Goal: Information Seeking & Learning: Learn about a topic

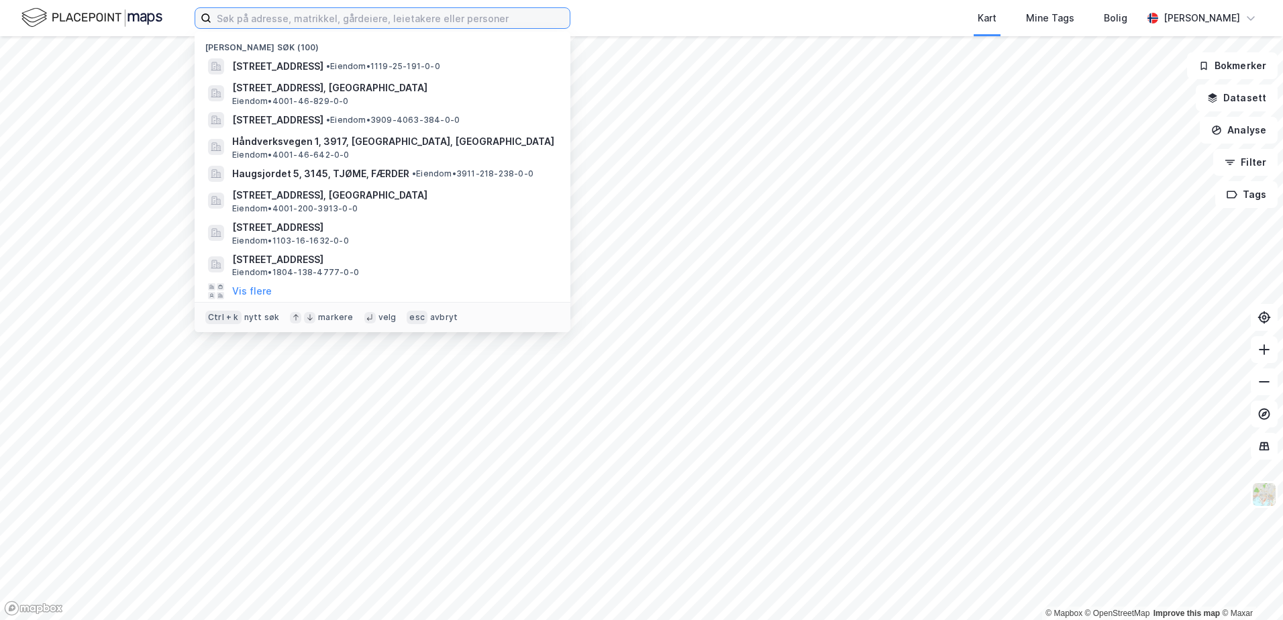
click at [219, 21] on input at bounding box center [390, 18] width 358 height 20
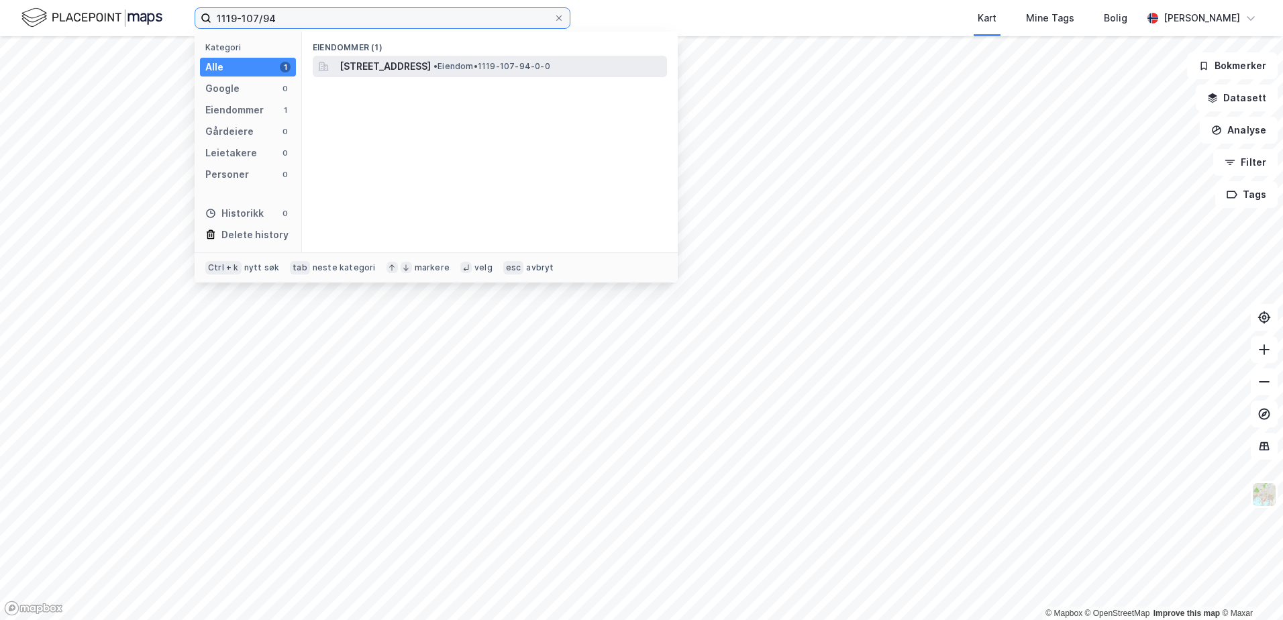
type input "1119-107/94"
click at [369, 62] on span "[STREET_ADDRESS]" at bounding box center [385, 66] width 91 height 16
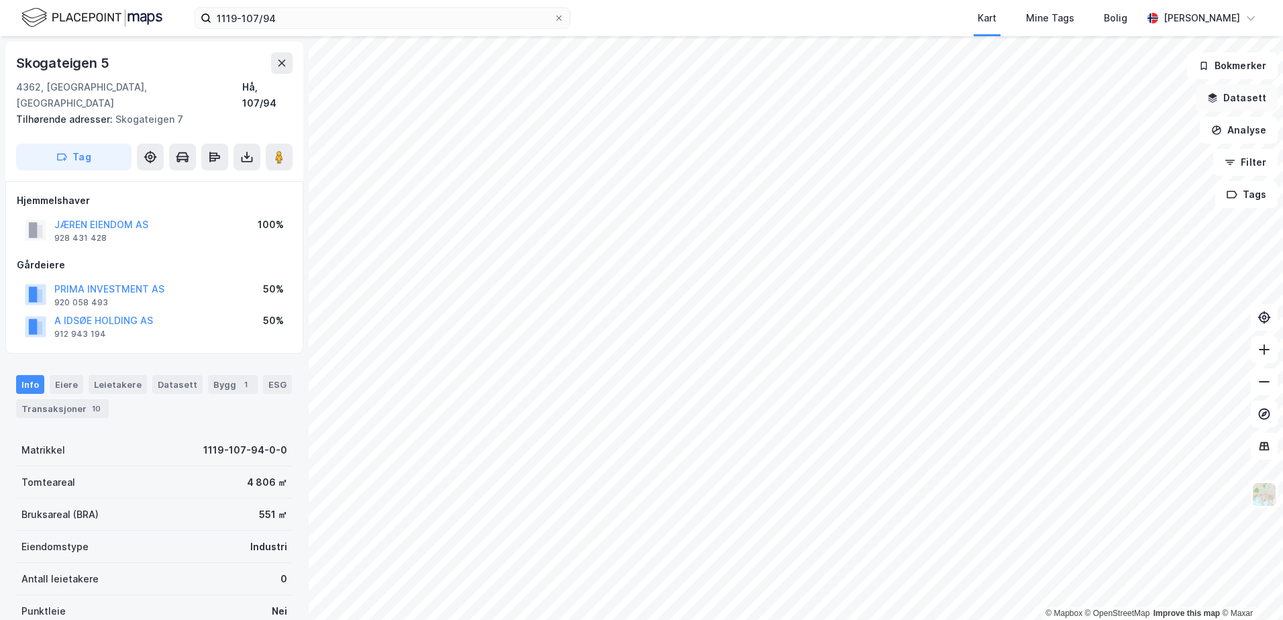
click at [1216, 95] on icon "button" at bounding box center [1213, 95] width 9 height 5
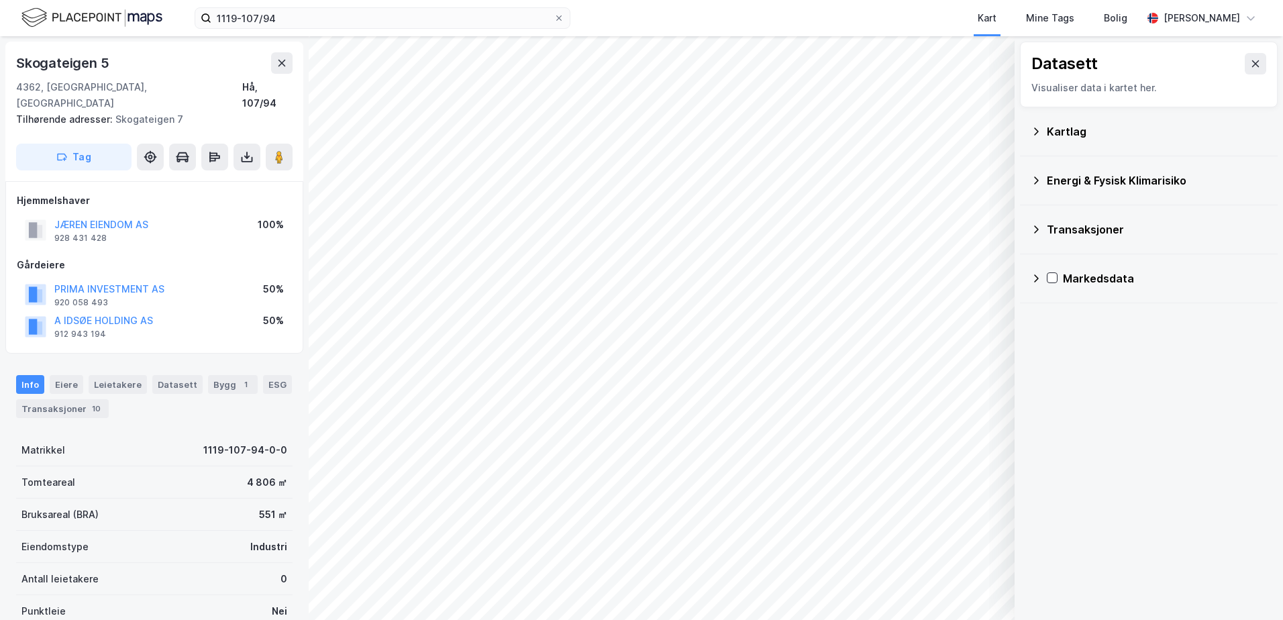
click at [1032, 130] on icon at bounding box center [1036, 131] width 11 height 11
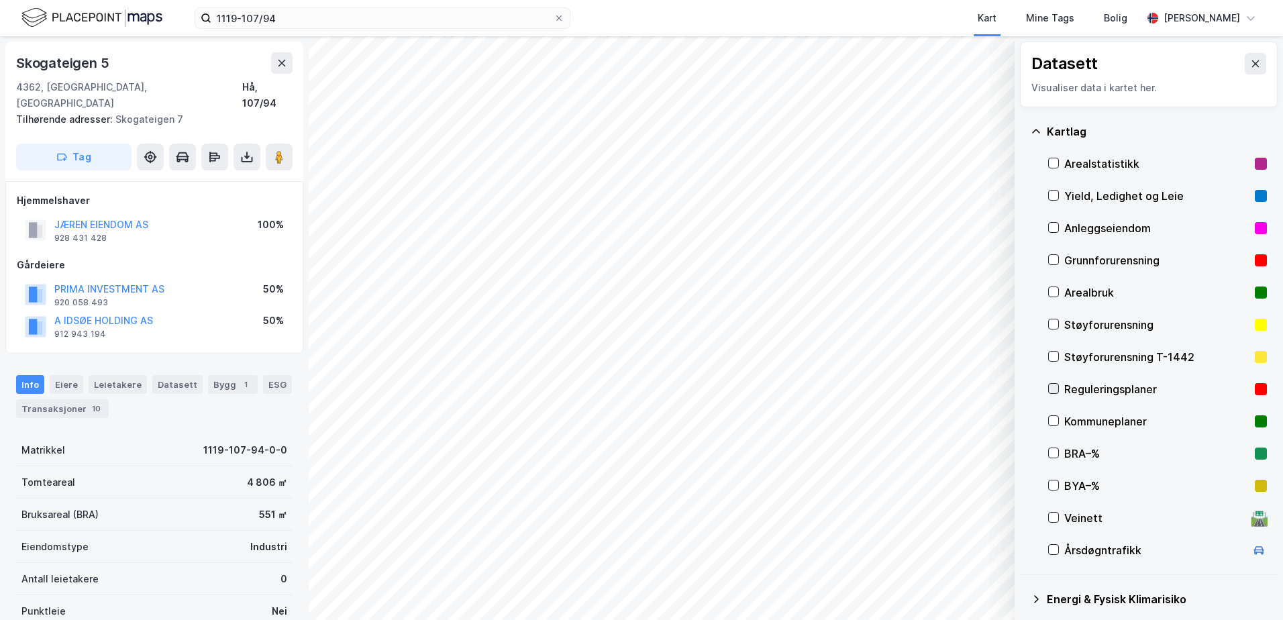
click at [1055, 393] on icon at bounding box center [1053, 388] width 9 height 9
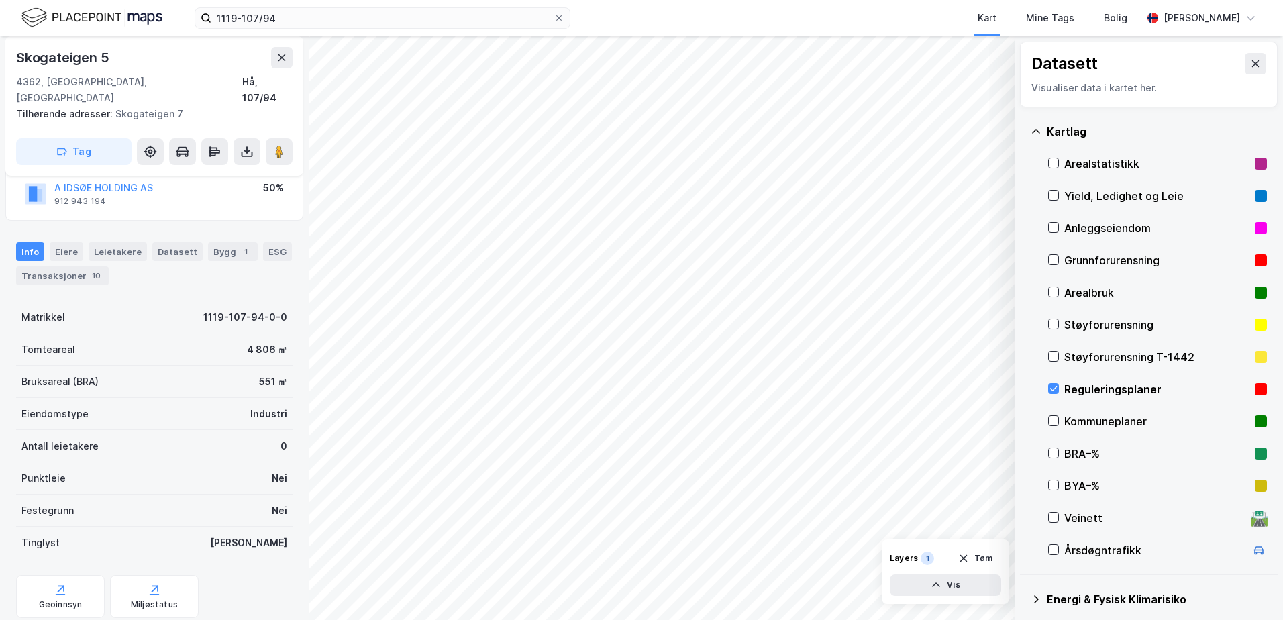
scroll to position [158, 0]
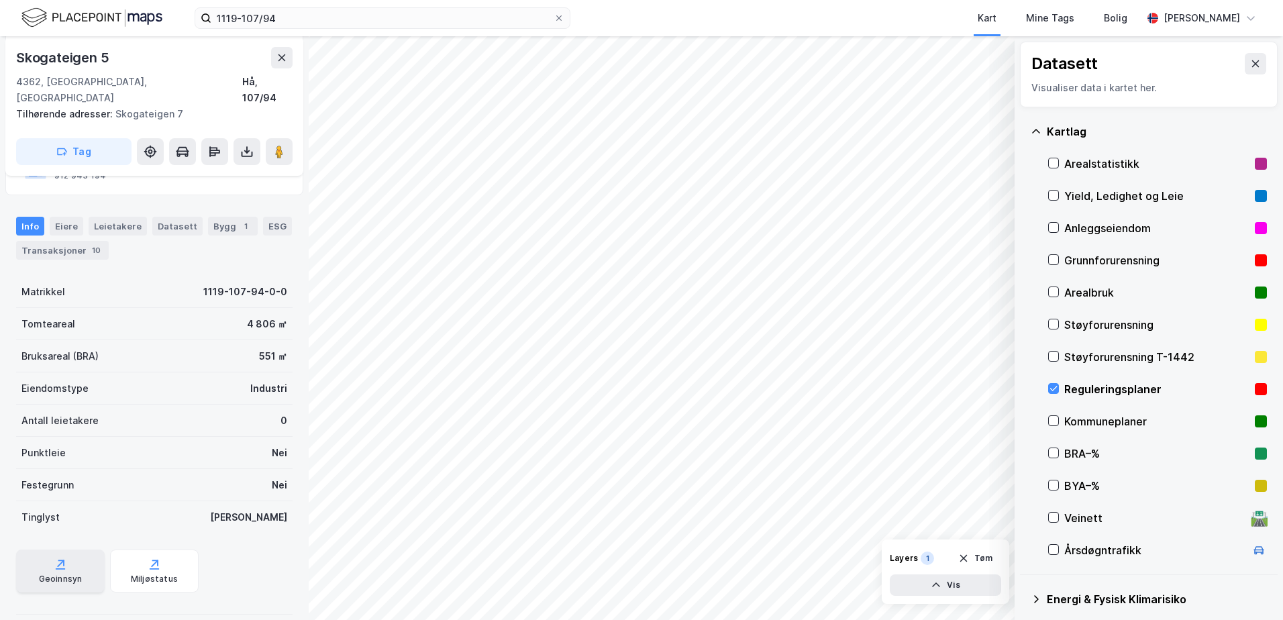
click at [55, 574] on div "Geoinnsyn" at bounding box center [61, 579] width 44 height 11
click at [1054, 391] on icon at bounding box center [1053, 388] width 9 height 9
click at [1036, 133] on icon at bounding box center [1036, 131] width 11 height 11
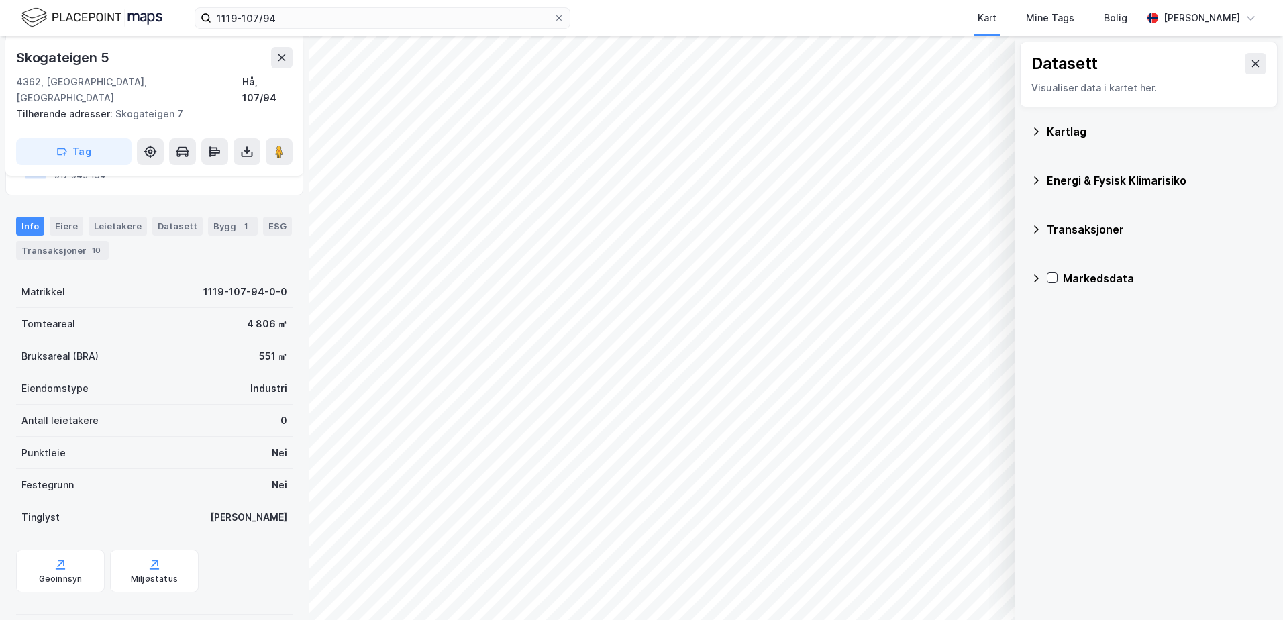
click at [1037, 130] on icon at bounding box center [1036, 131] width 5 height 7
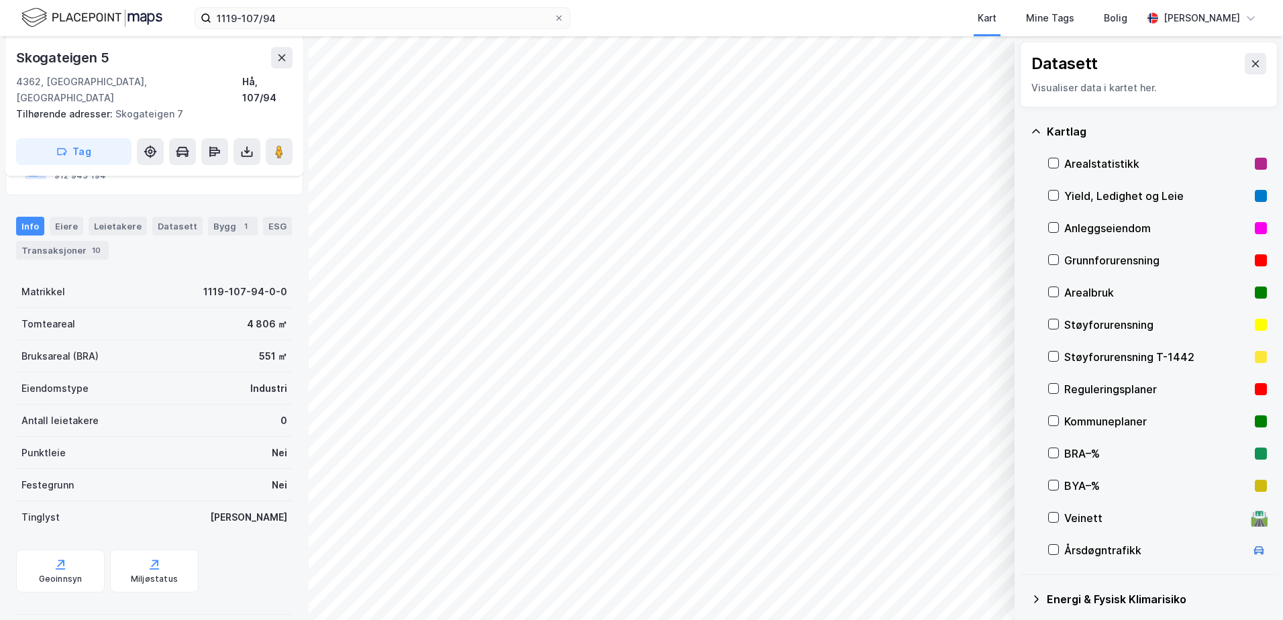
click at [1038, 129] on icon at bounding box center [1036, 131] width 11 height 11
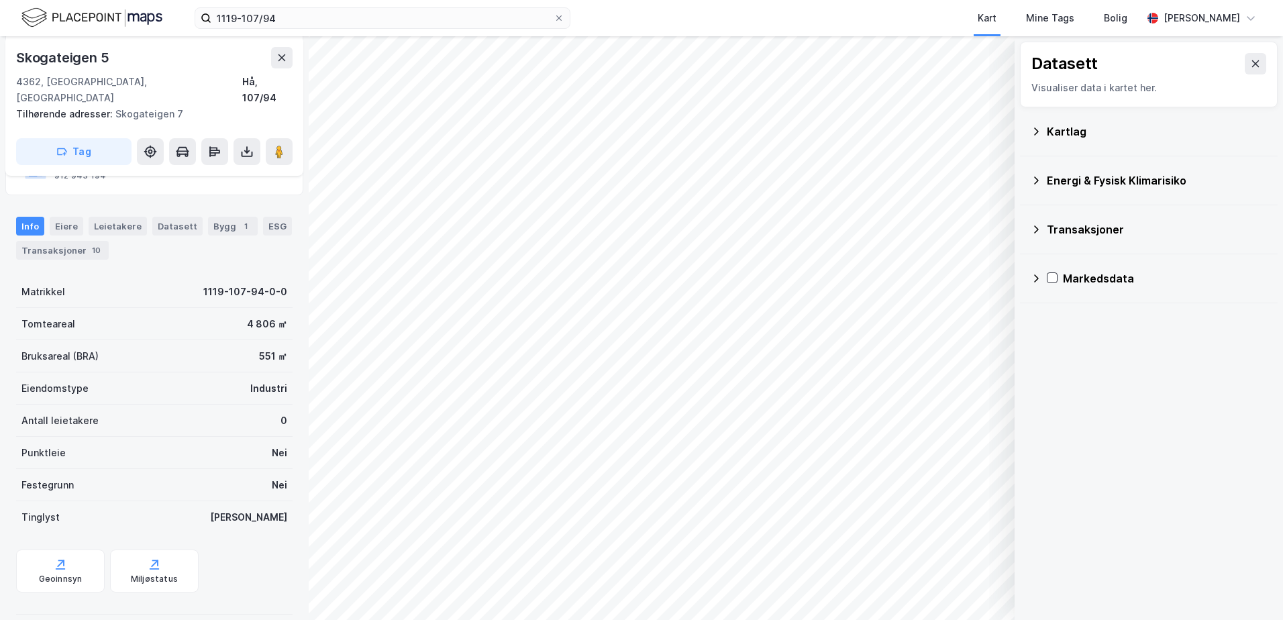
click at [1037, 180] on icon at bounding box center [1036, 180] width 11 height 11
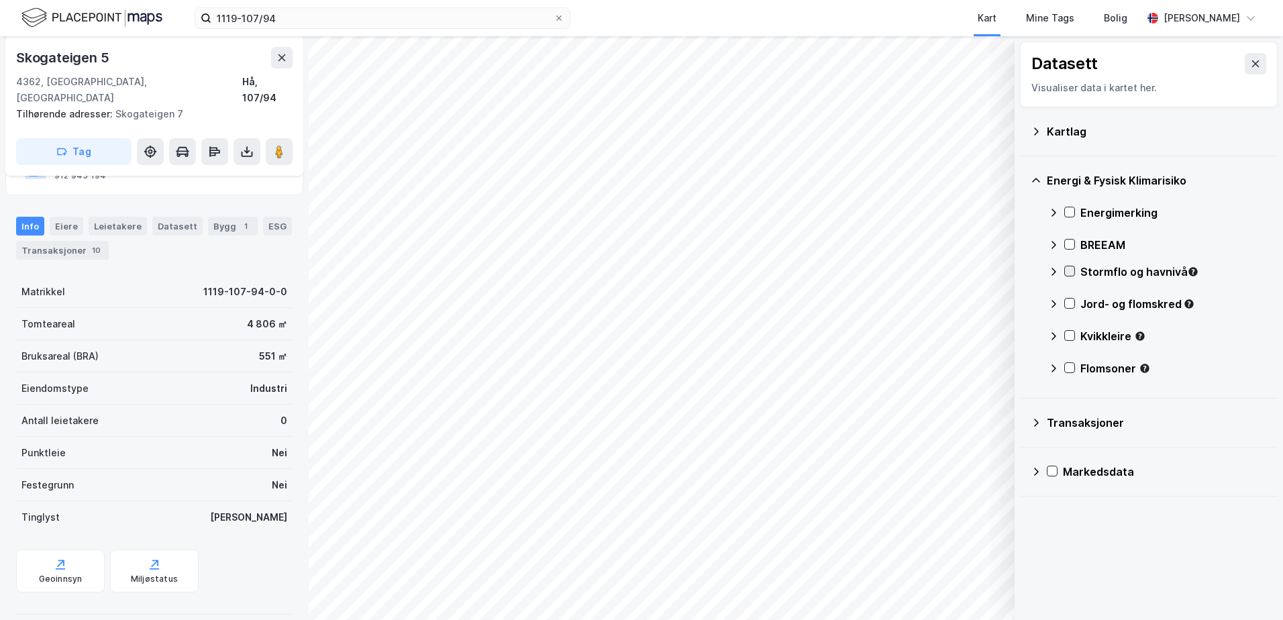
click at [1071, 273] on icon at bounding box center [1069, 270] width 9 height 9
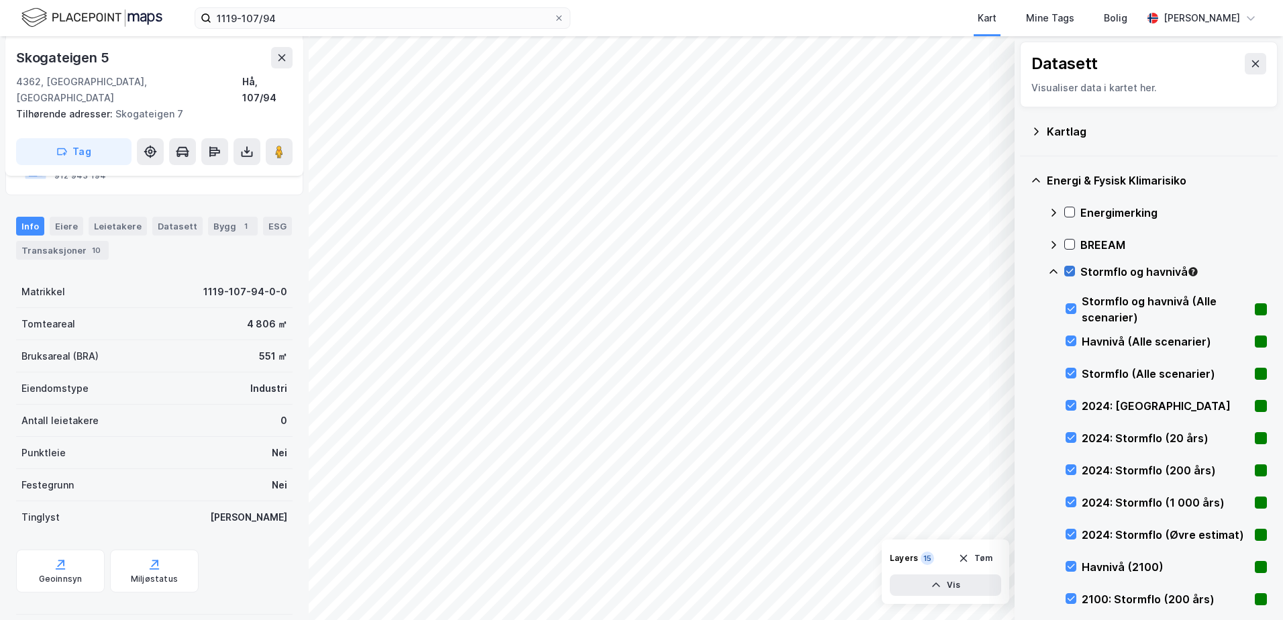
click at [1071, 273] on icon at bounding box center [1069, 270] width 9 height 9
click at [1053, 272] on icon at bounding box center [1053, 271] width 11 height 11
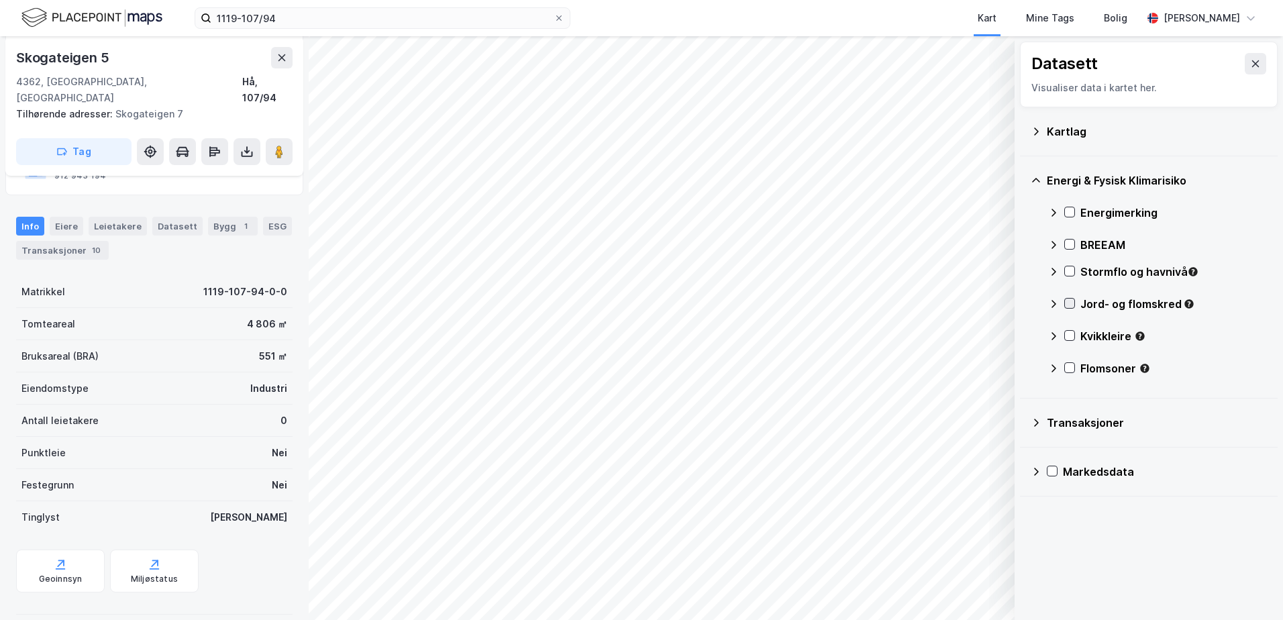
click at [1069, 303] on icon at bounding box center [1069, 303] width 9 height 9
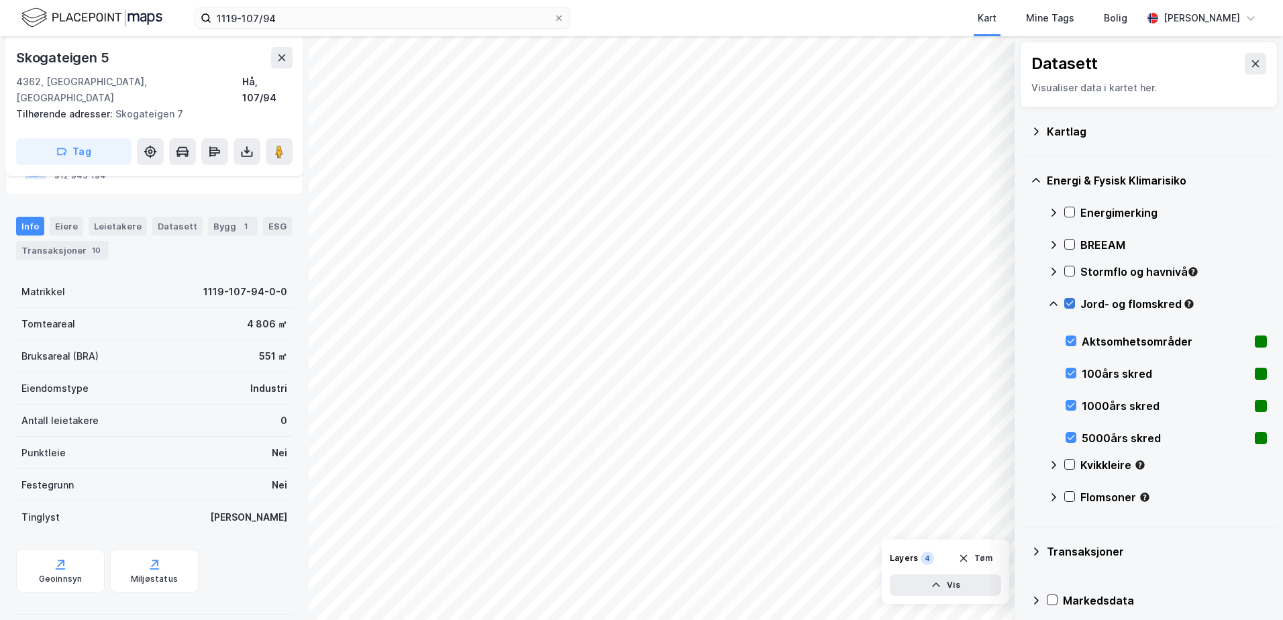
click at [1069, 303] on icon at bounding box center [1069, 303] width 9 height 9
click at [1054, 303] on icon at bounding box center [1053, 304] width 11 height 11
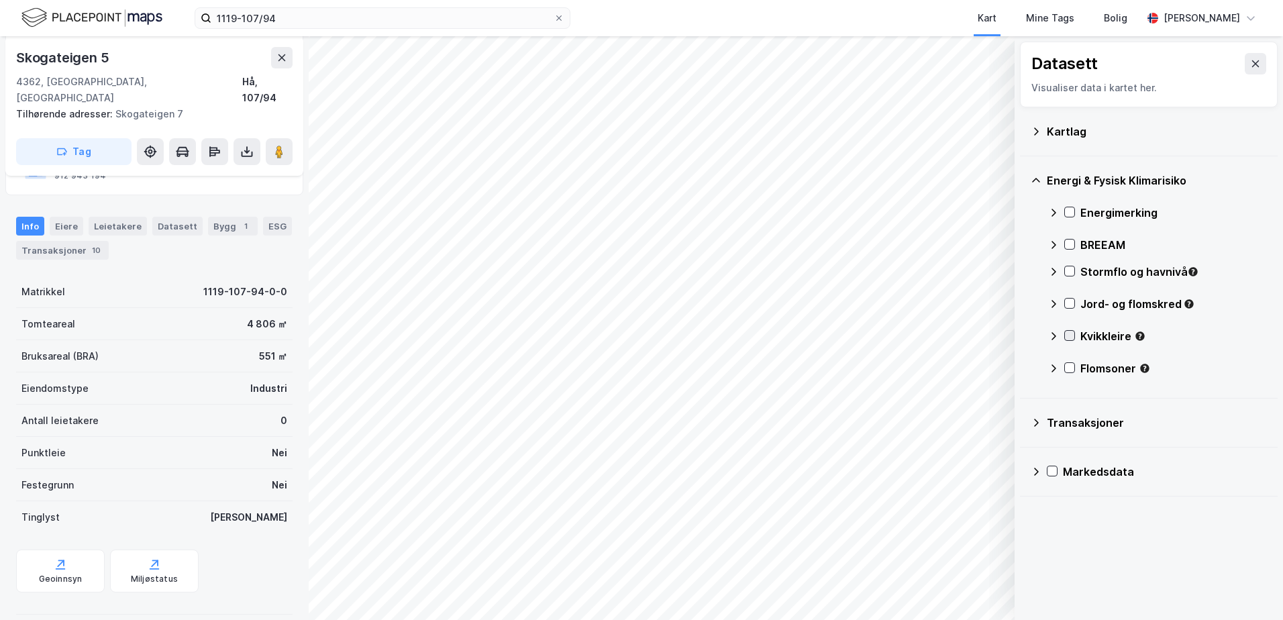
click at [1069, 336] on icon at bounding box center [1069, 335] width 9 height 9
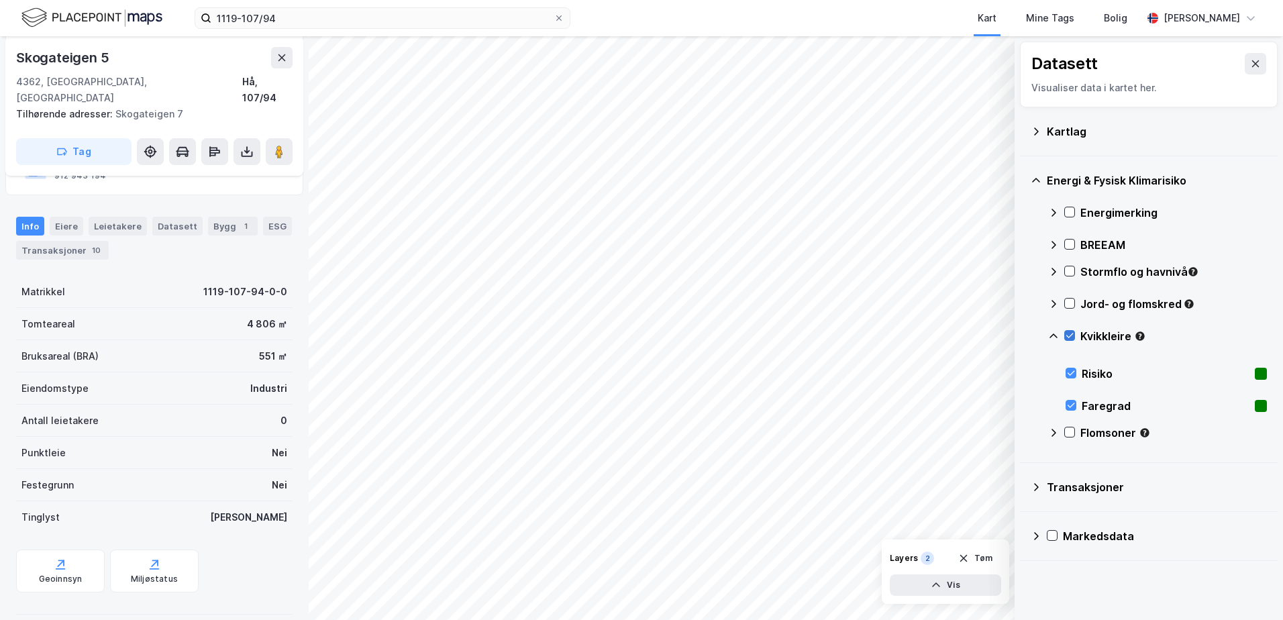
click at [1069, 336] on icon at bounding box center [1069, 335] width 9 height 9
click at [1048, 336] on div "Energi & Fysisk Klimarisiko Energimerking BREEAM Stormflo og havnivå Jord- og f…" at bounding box center [1149, 309] width 258 height 307
click at [1052, 337] on icon at bounding box center [1053, 336] width 11 height 11
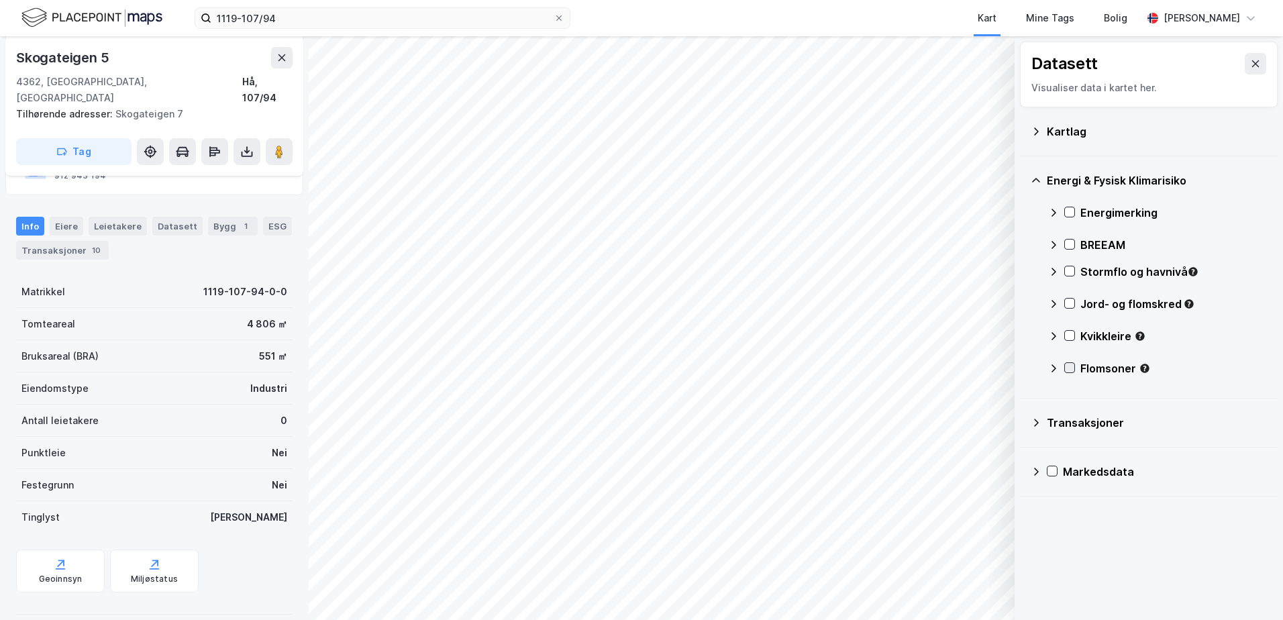
click at [1067, 371] on icon at bounding box center [1069, 367] width 9 height 9
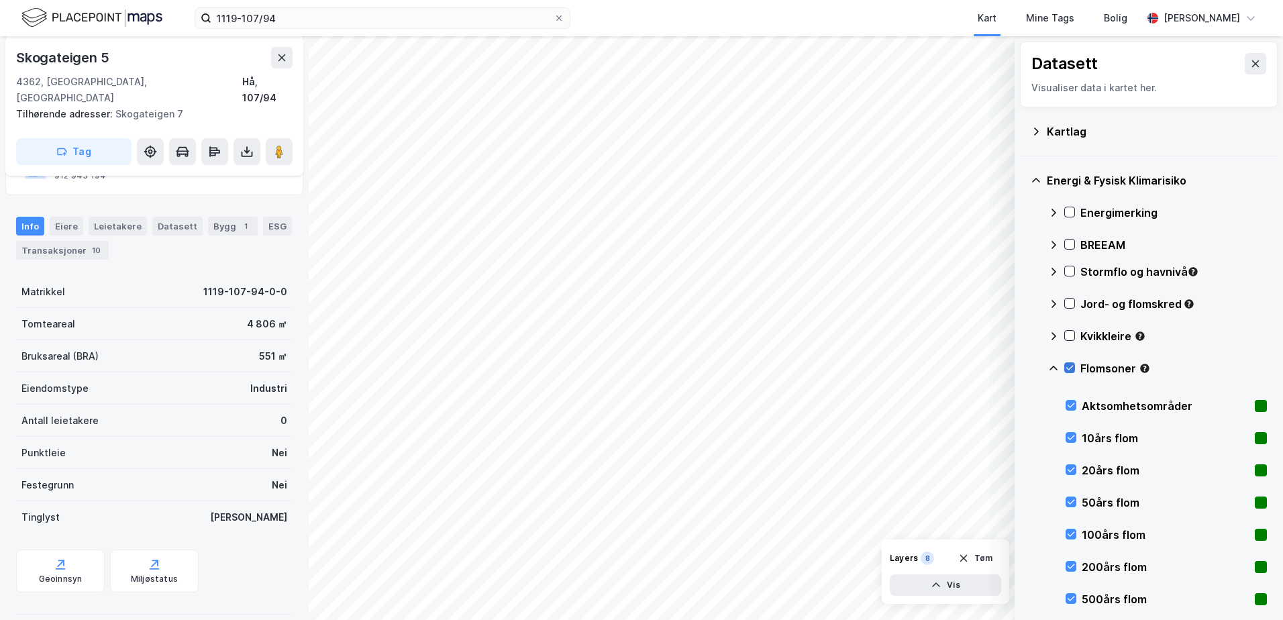
click at [1069, 371] on icon at bounding box center [1070, 368] width 7 height 5
click at [1050, 368] on icon at bounding box center [1053, 368] width 11 height 11
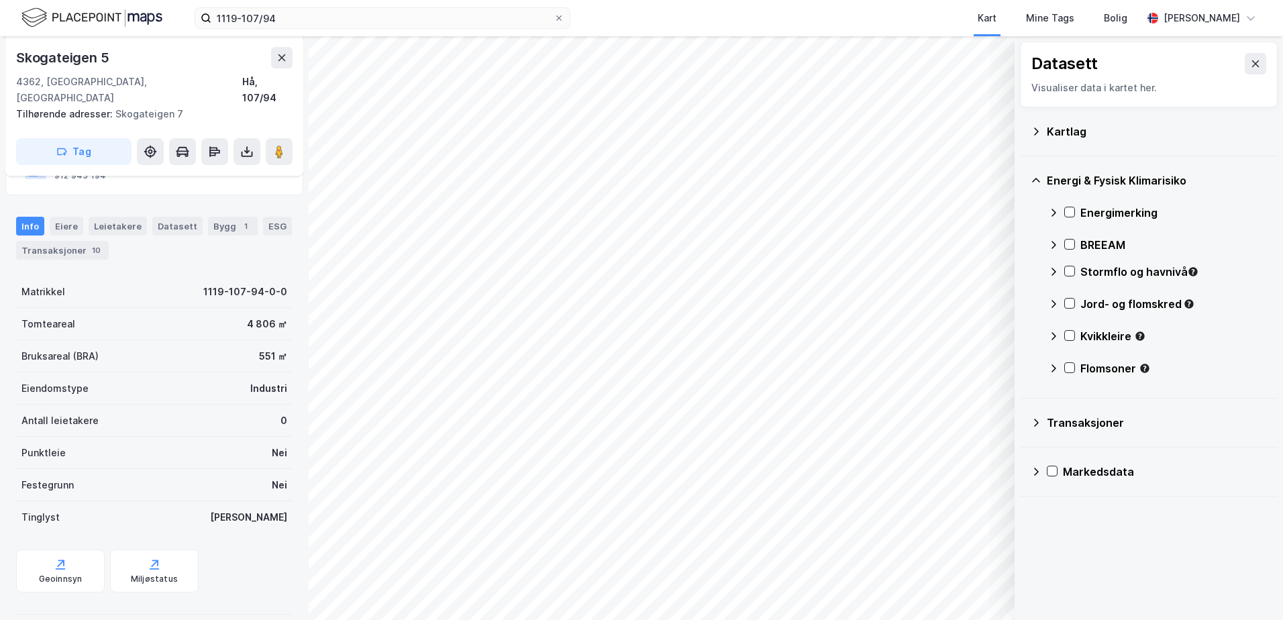
click at [1053, 368] on icon at bounding box center [1053, 368] width 11 height 11
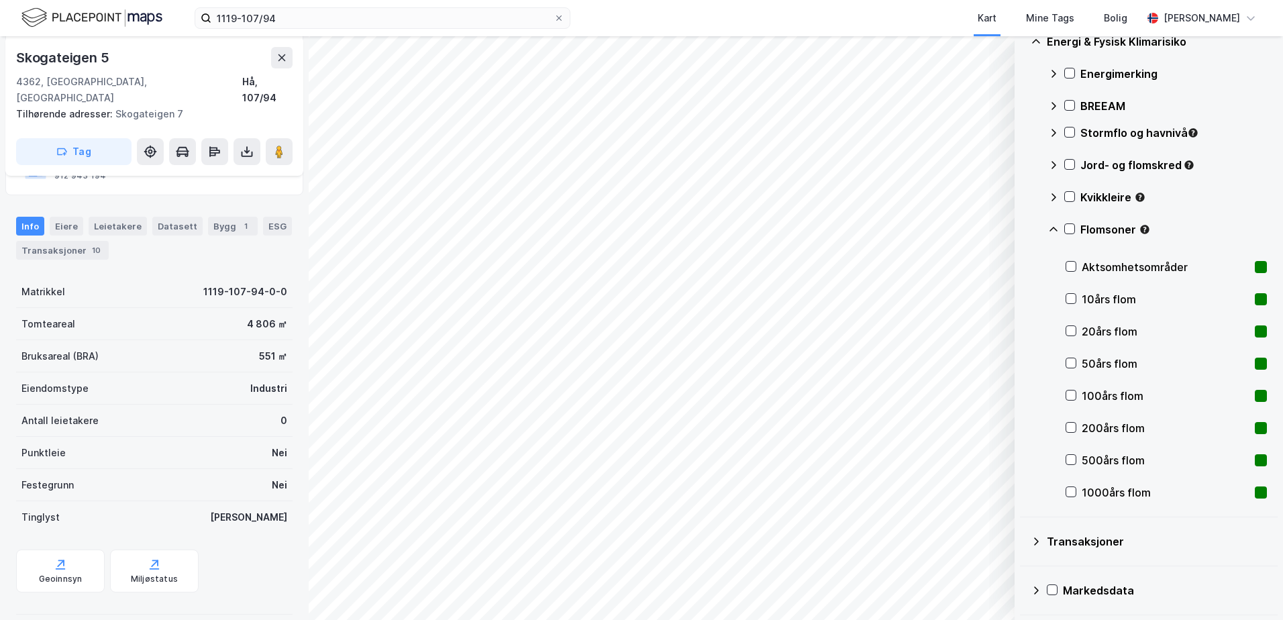
scroll to position [140, 0]
click at [1052, 226] on icon at bounding box center [1053, 229] width 11 height 11
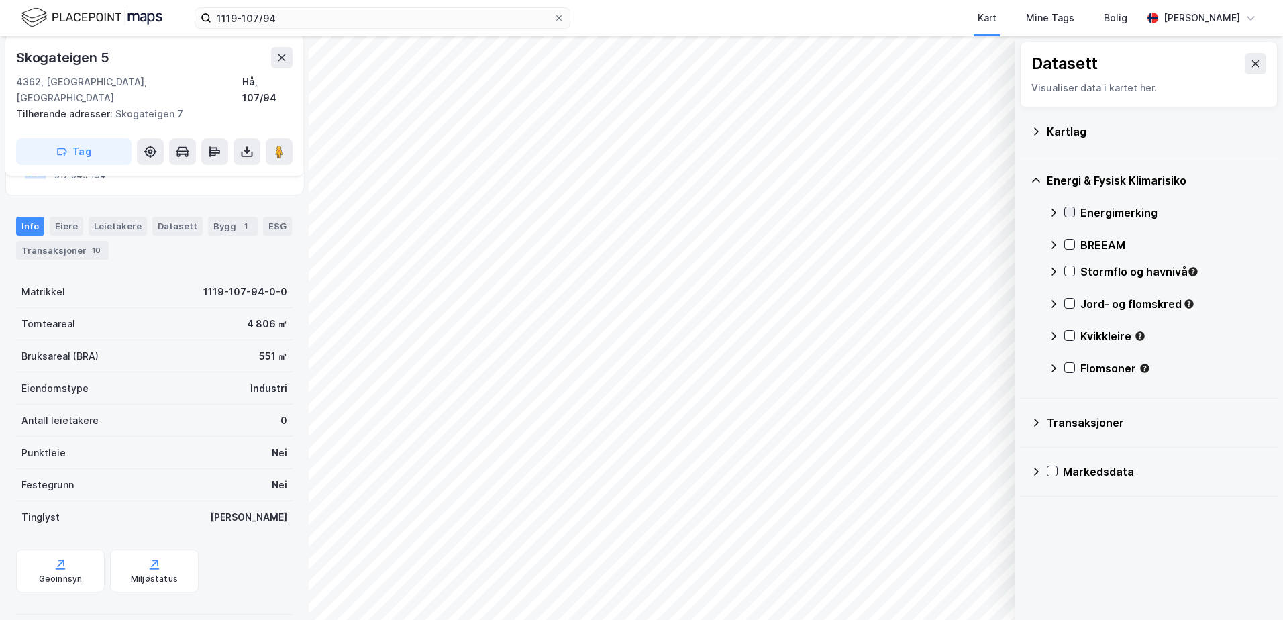
click at [1069, 210] on icon at bounding box center [1069, 211] width 9 height 9
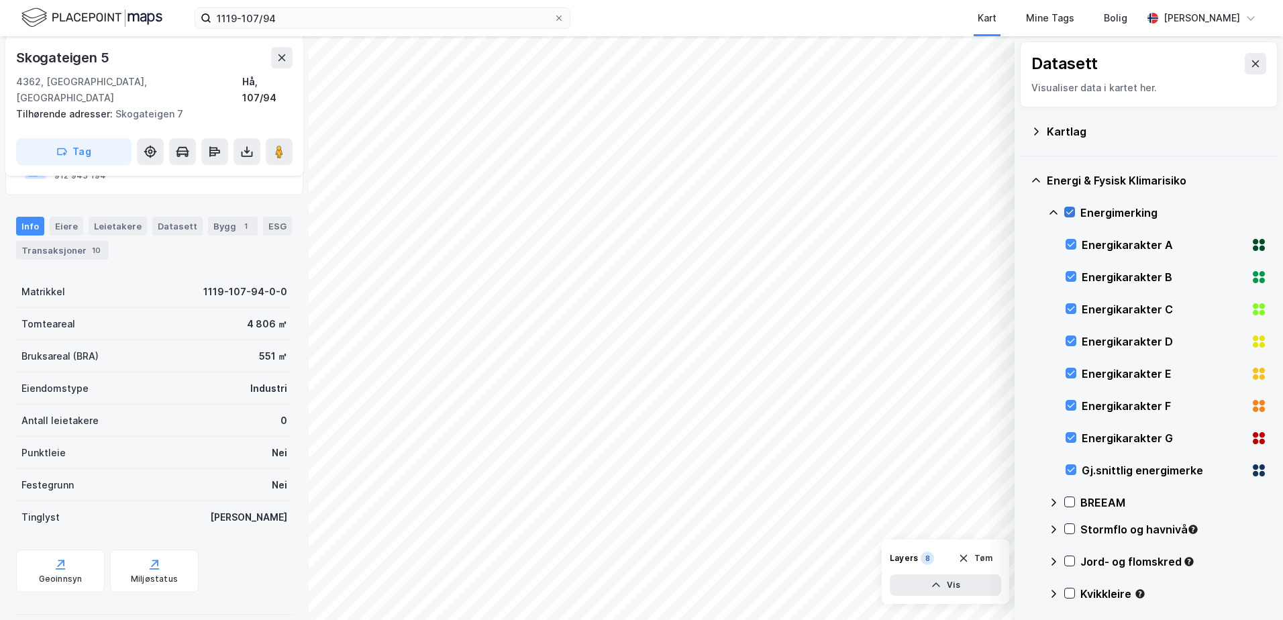
click at [1070, 213] on icon at bounding box center [1070, 212] width 7 height 5
click at [1071, 507] on div at bounding box center [1070, 502] width 11 height 11
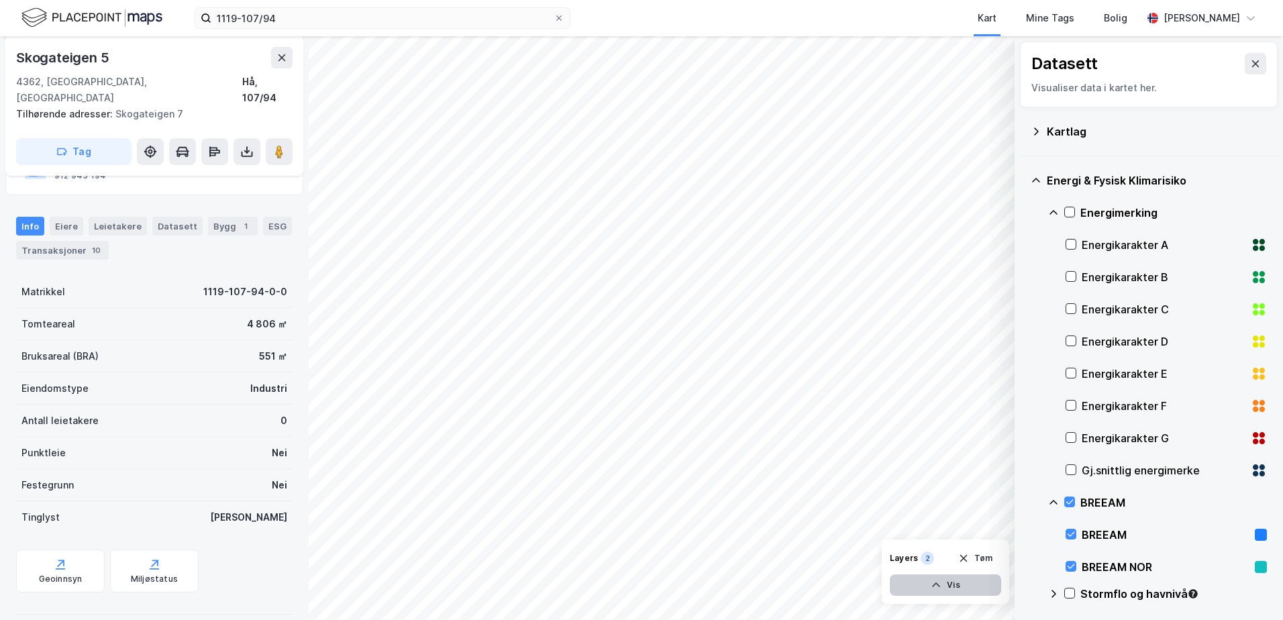
click at [933, 583] on icon "button" at bounding box center [936, 585] width 11 height 11
click at [867, 528] on div "BREEAM" at bounding box center [863, 529] width 34 height 11
click at [864, 559] on div "BREEAM NOR" at bounding box center [873, 561] width 55 height 11
click at [936, 552] on icon at bounding box center [939, 555] width 11 height 11
click at [939, 558] on icon at bounding box center [939, 555] width 11 height 11
